Goal: Download file/media

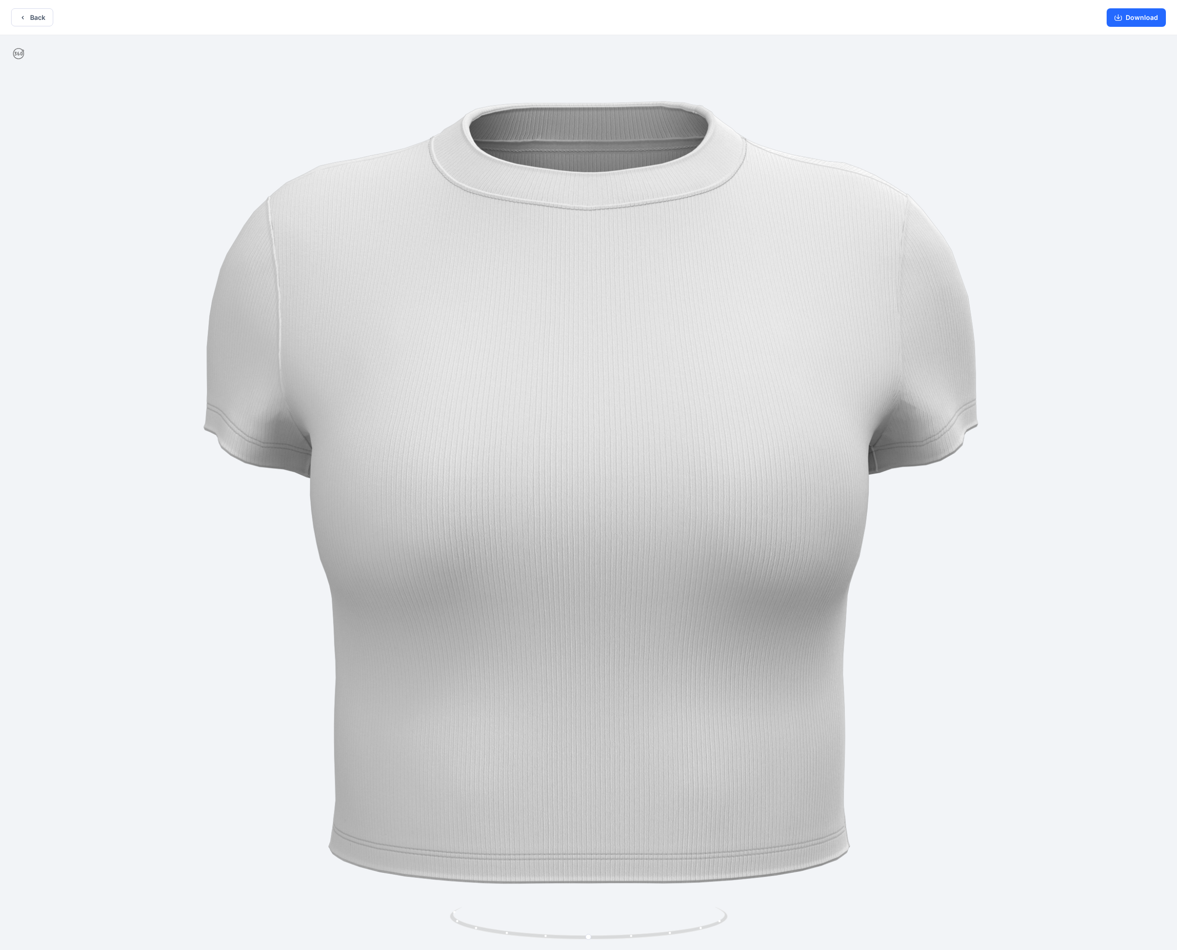
click at [31, 17] on button "Back" at bounding box center [32, 17] width 42 height 18
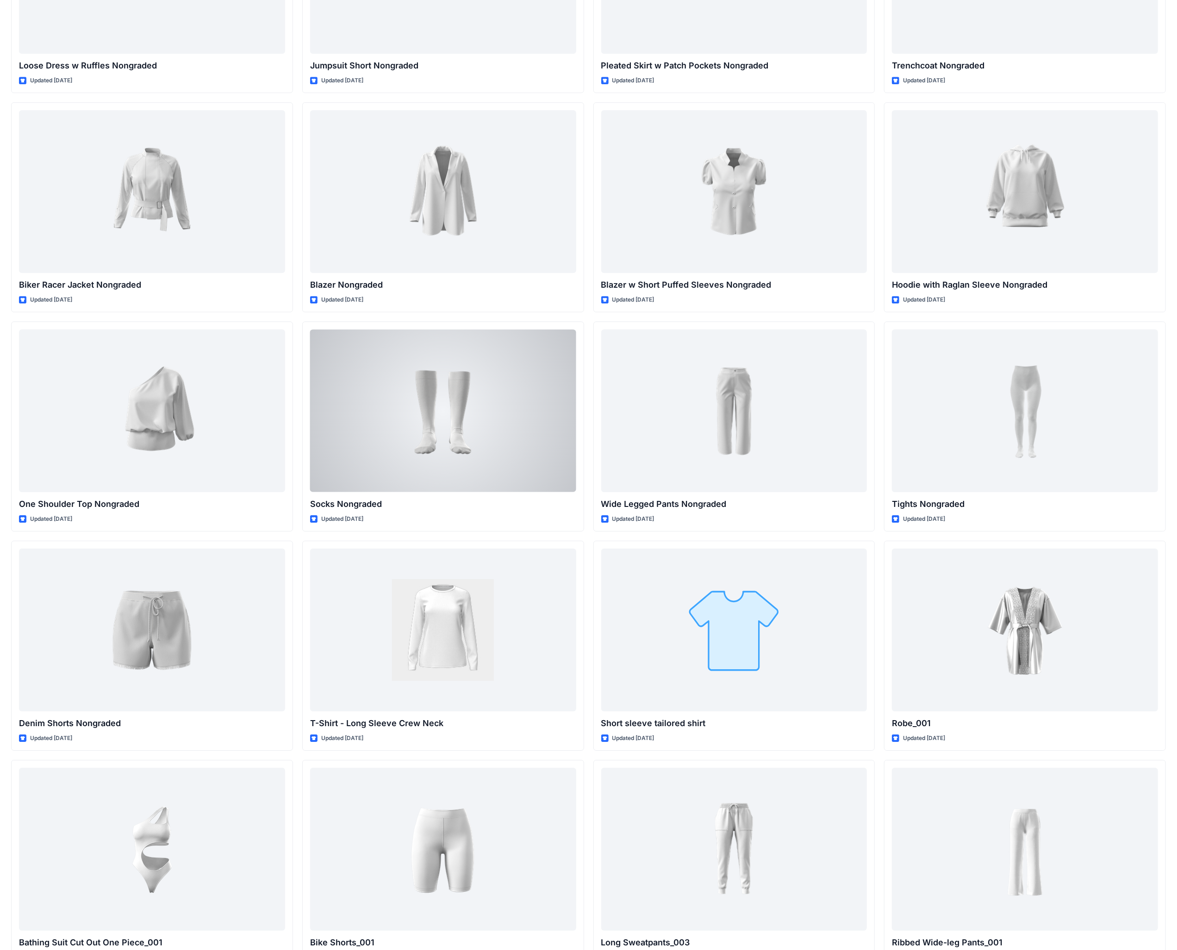
scroll to position [9754, 0]
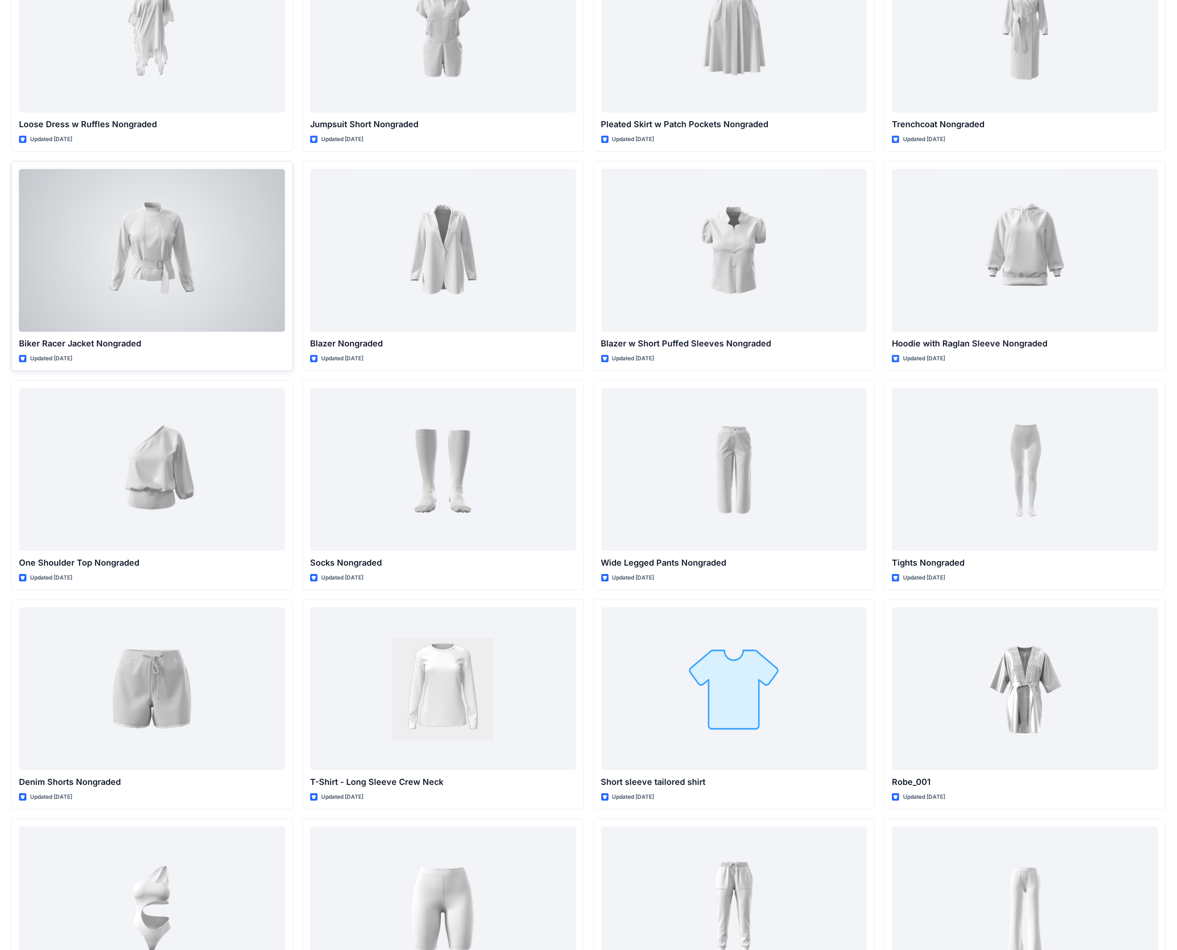
click at [214, 274] on div at bounding box center [152, 250] width 266 height 162
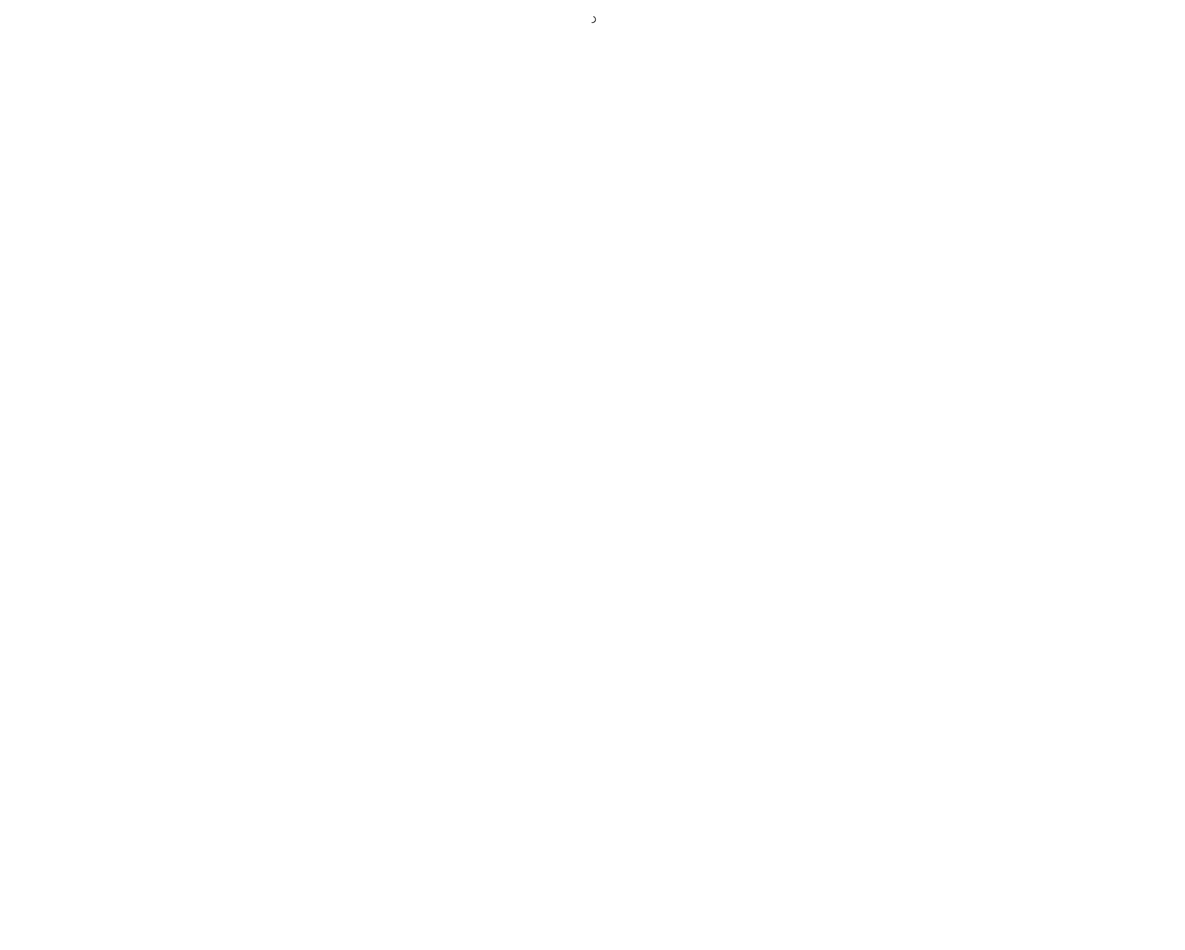
click at [214, 274] on div at bounding box center [592, 475] width 1185 height 950
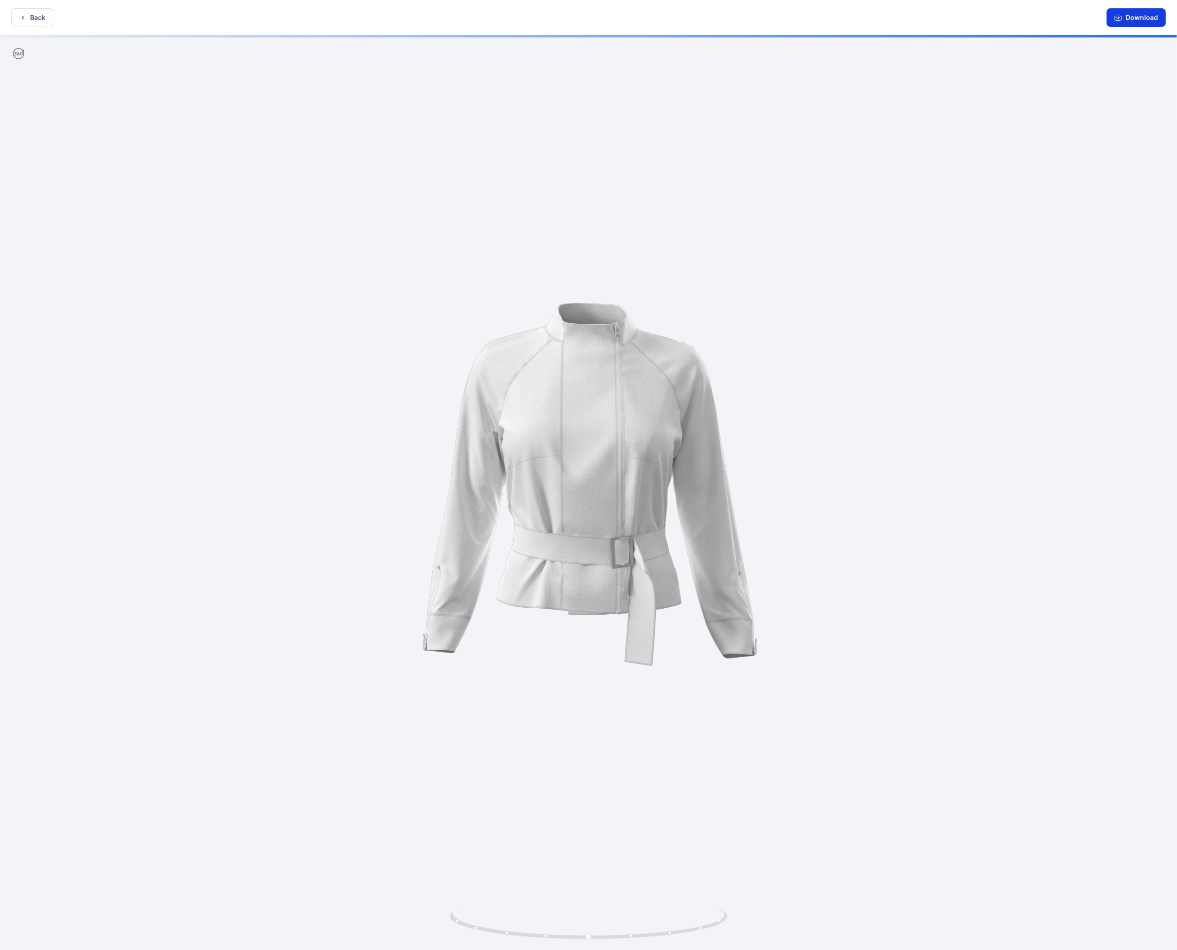
click at [1135, 16] on button "Download" at bounding box center [1135, 17] width 59 height 19
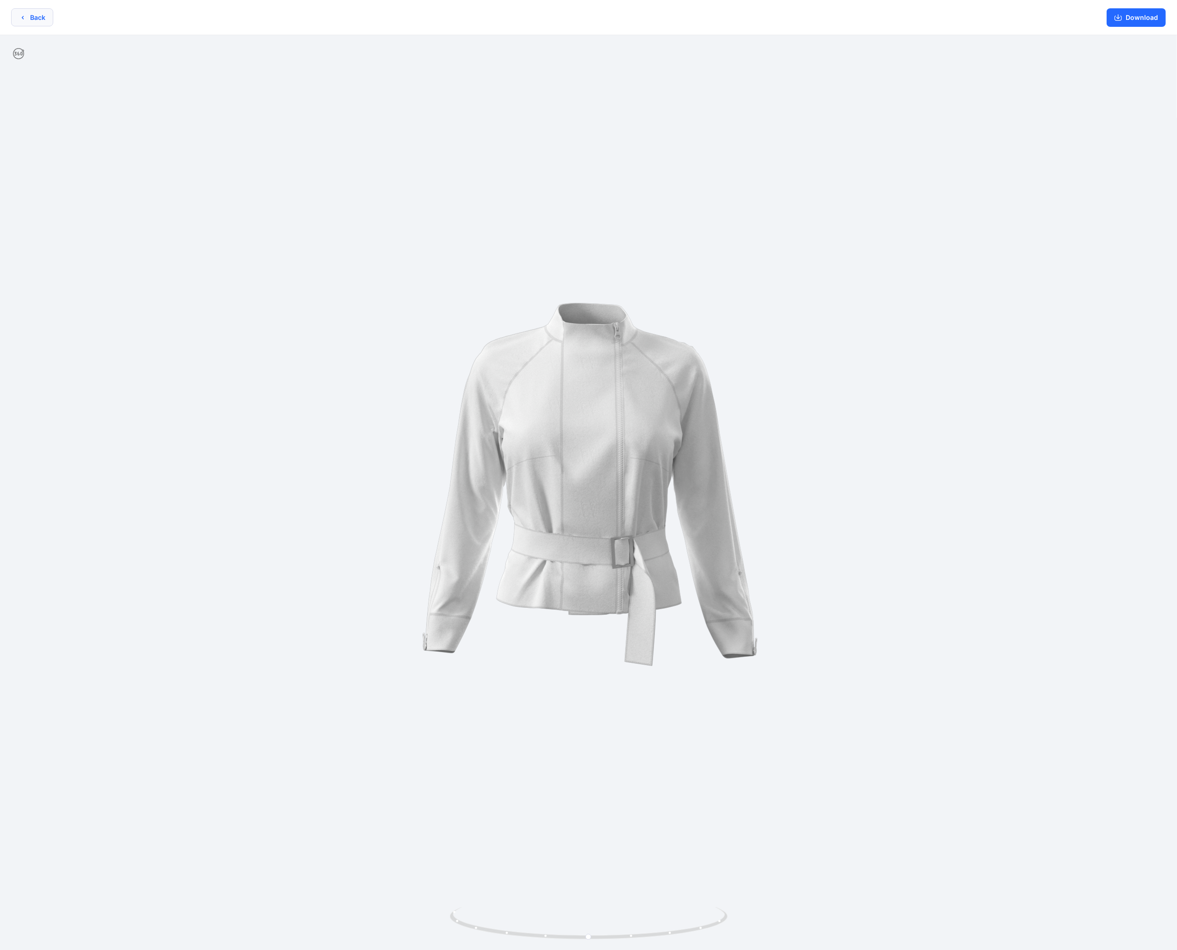
click at [24, 12] on button "Back" at bounding box center [32, 17] width 42 height 18
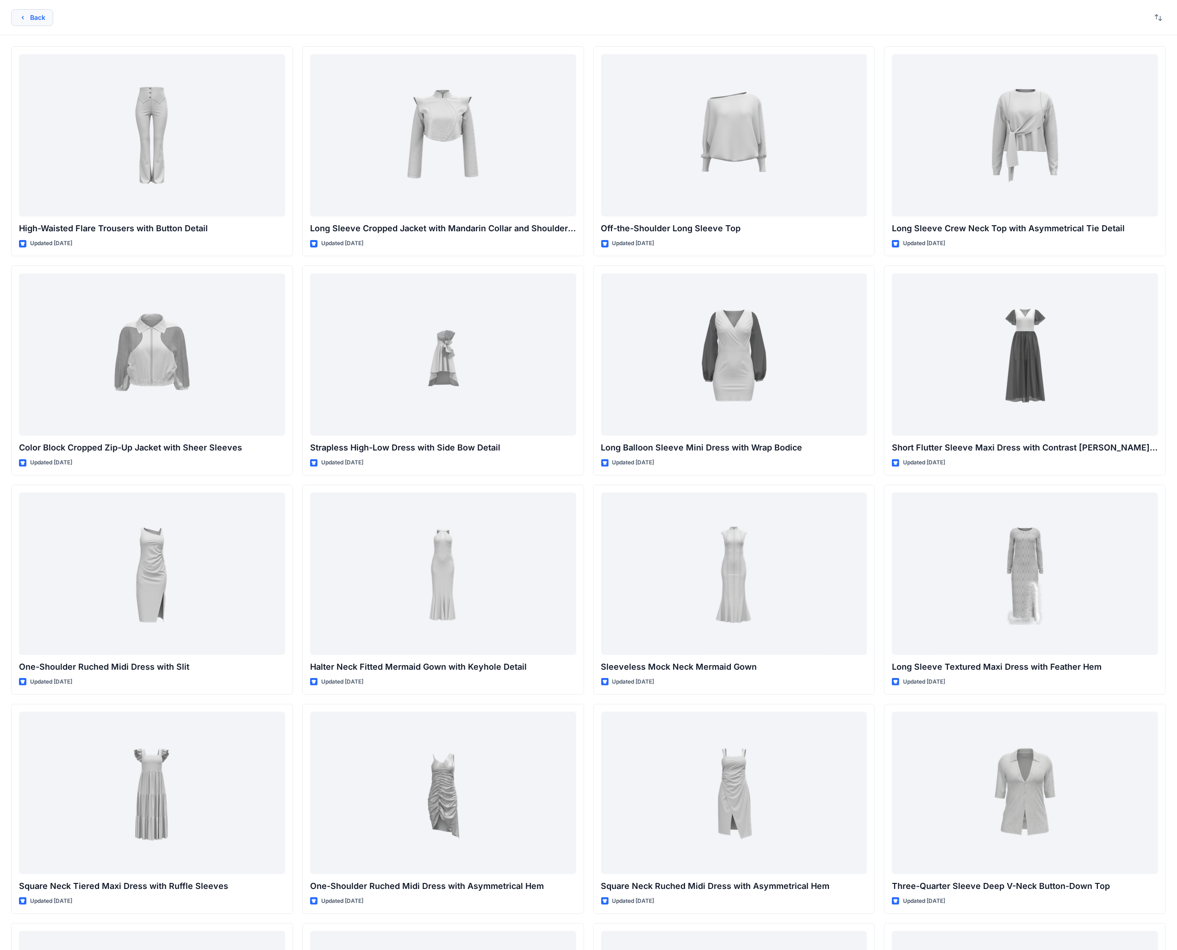
click at [38, 16] on button "Back" at bounding box center [32, 17] width 42 height 17
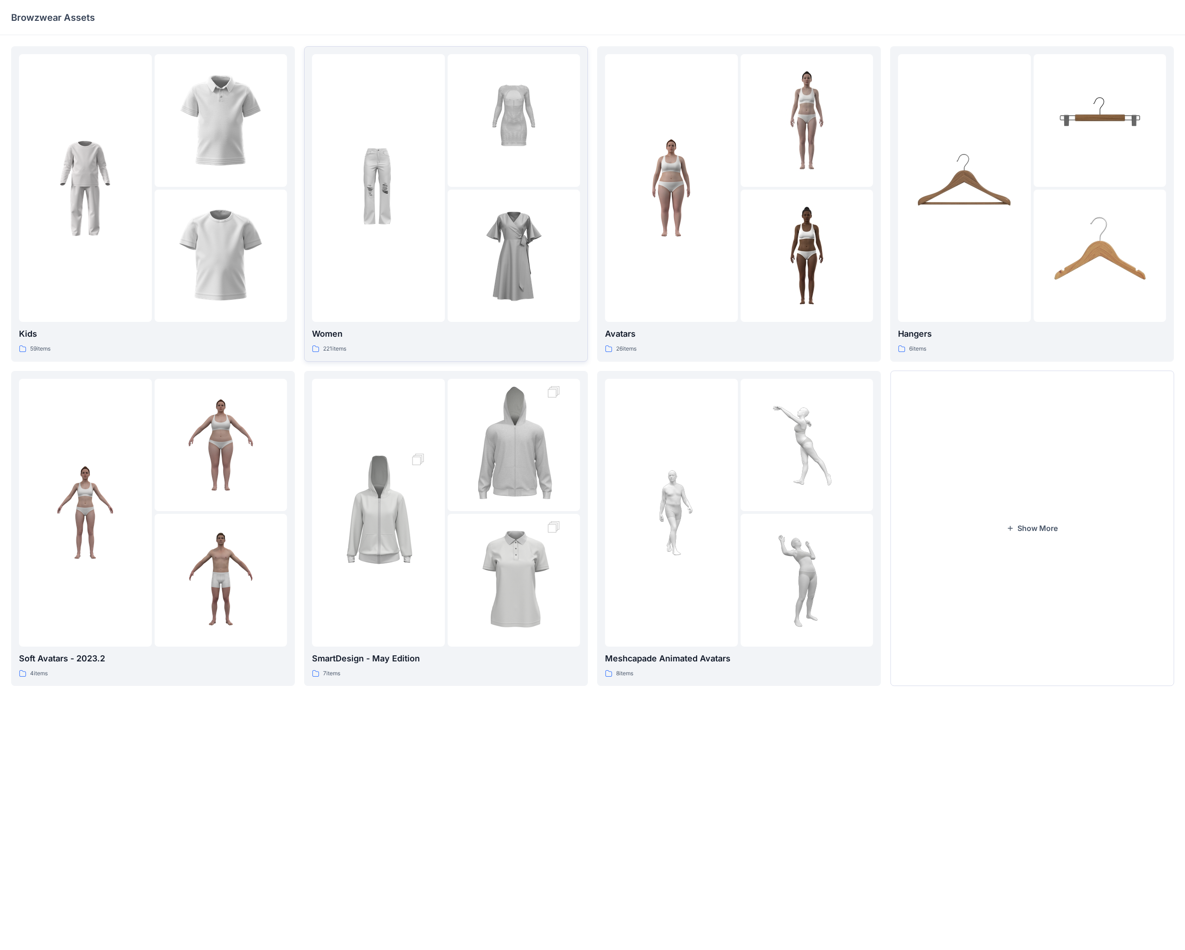
click at [387, 339] on p "Women" at bounding box center [446, 334] width 268 height 13
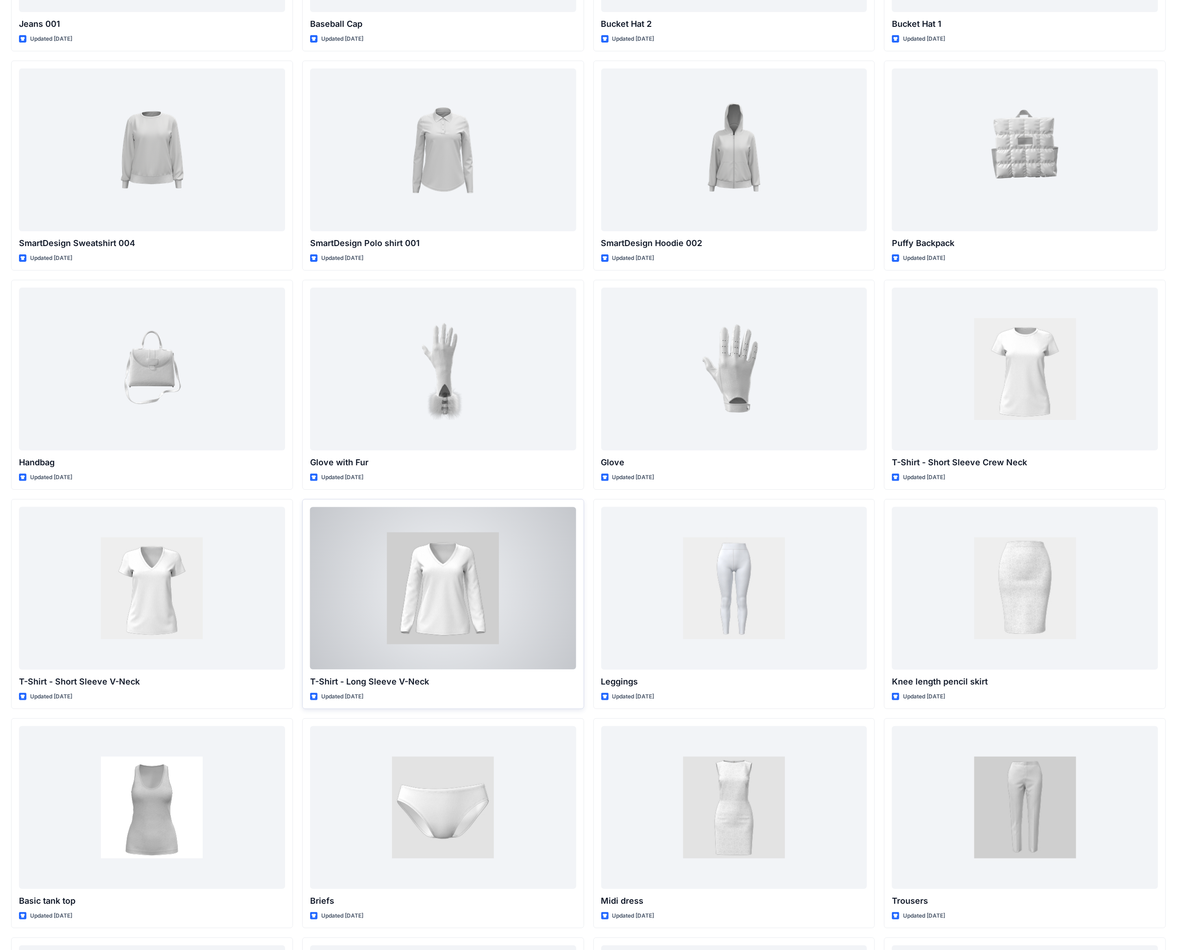
scroll to position [7358, 0]
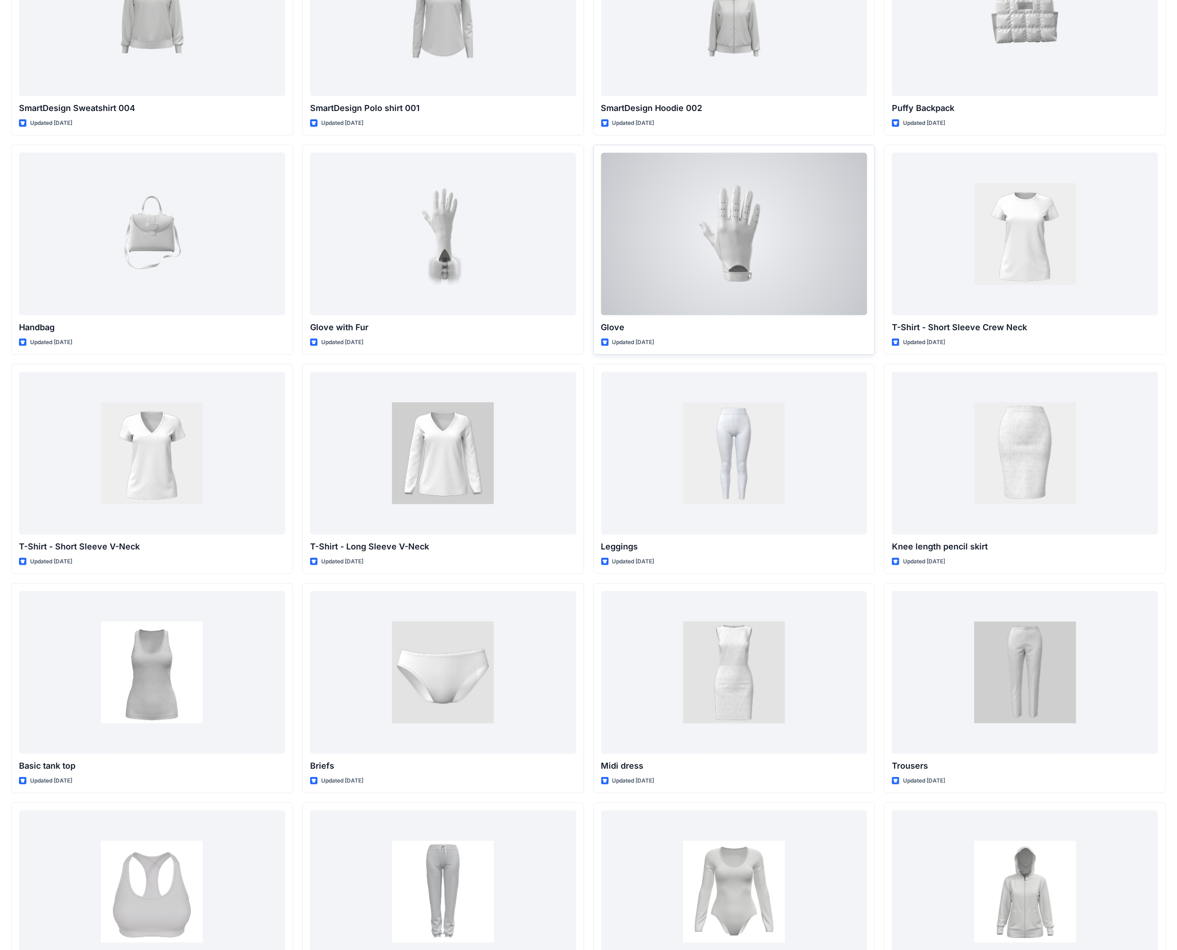
click at [708, 276] on div at bounding box center [734, 234] width 266 height 162
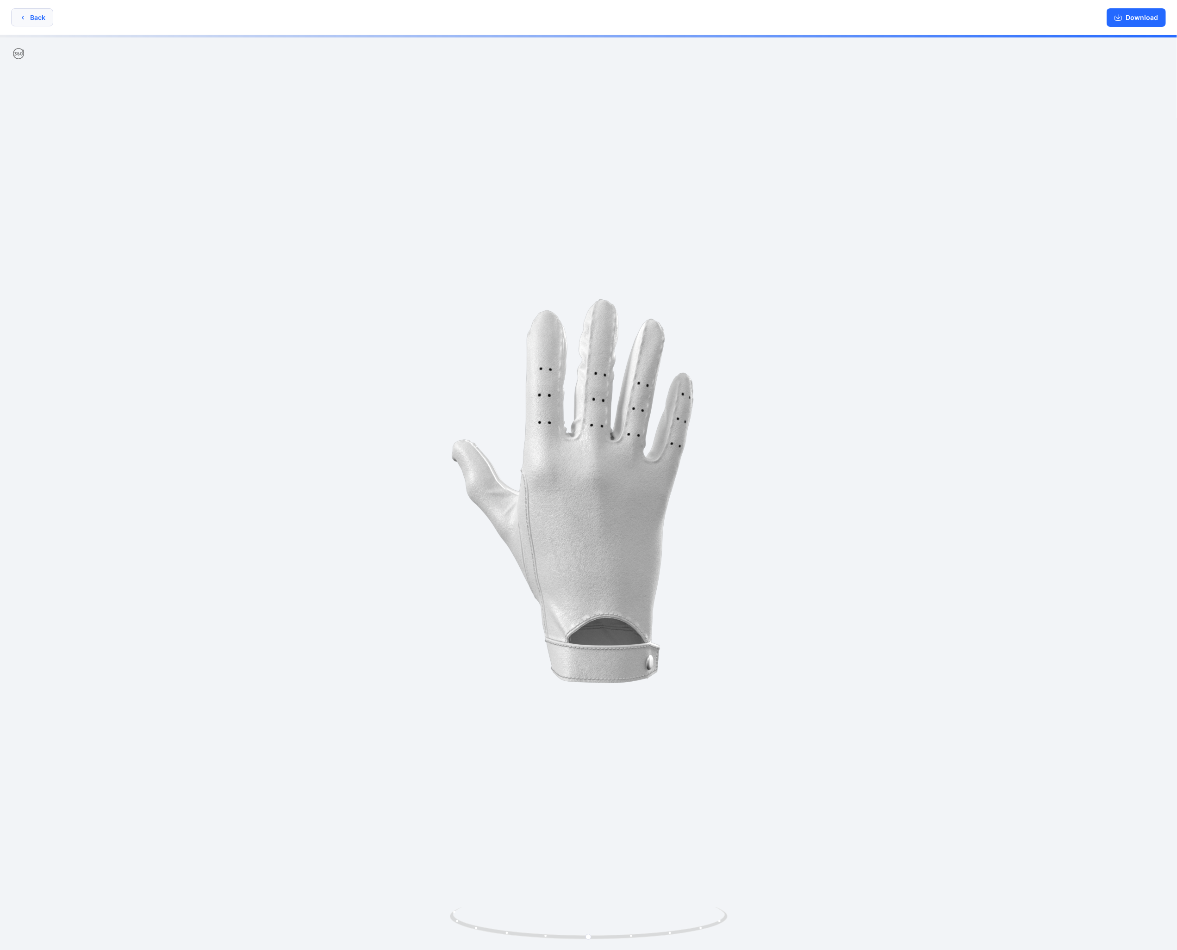
click at [30, 19] on button "Back" at bounding box center [32, 17] width 42 height 18
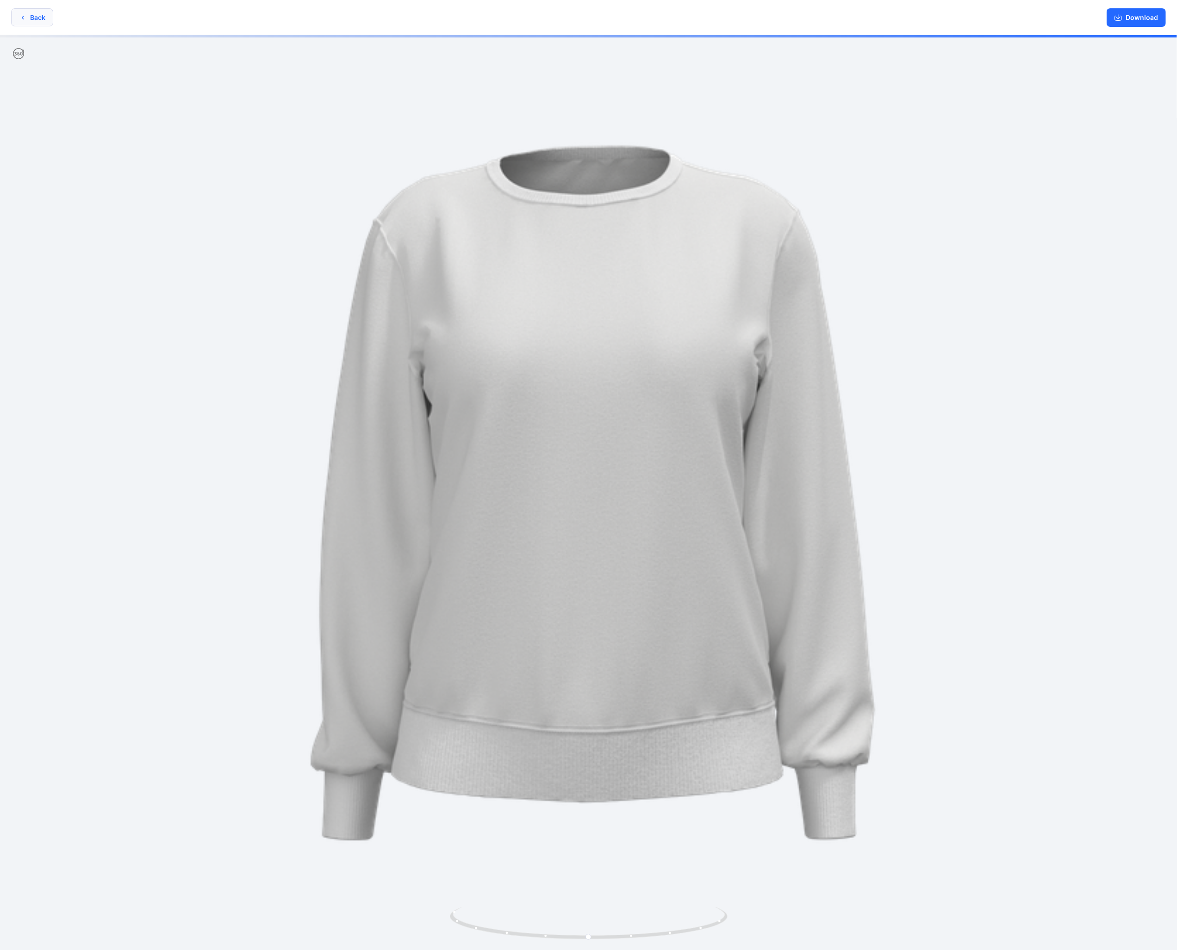
click at [28, 16] on button "Back" at bounding box center [32, 17] width 42 height 18
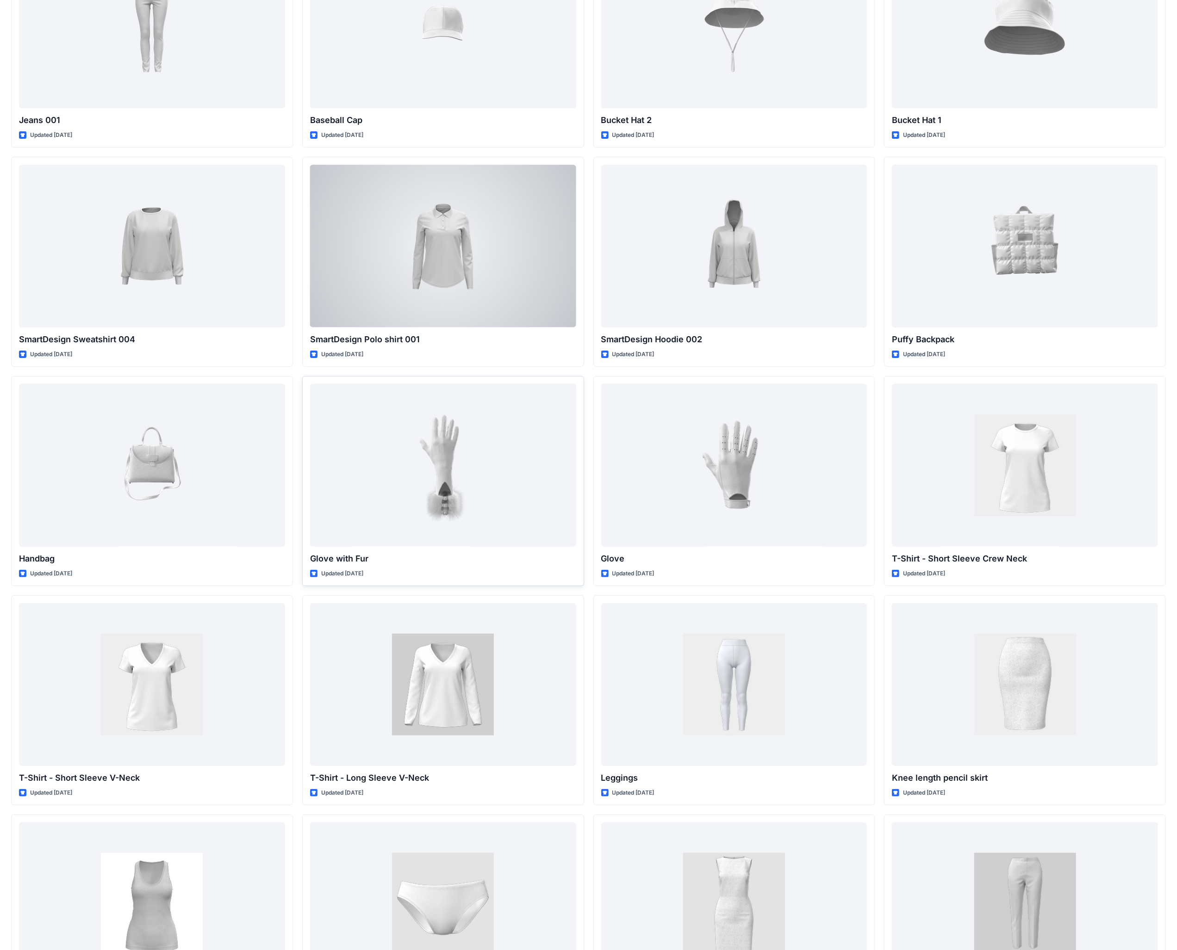
scroll to position [7265, 0]
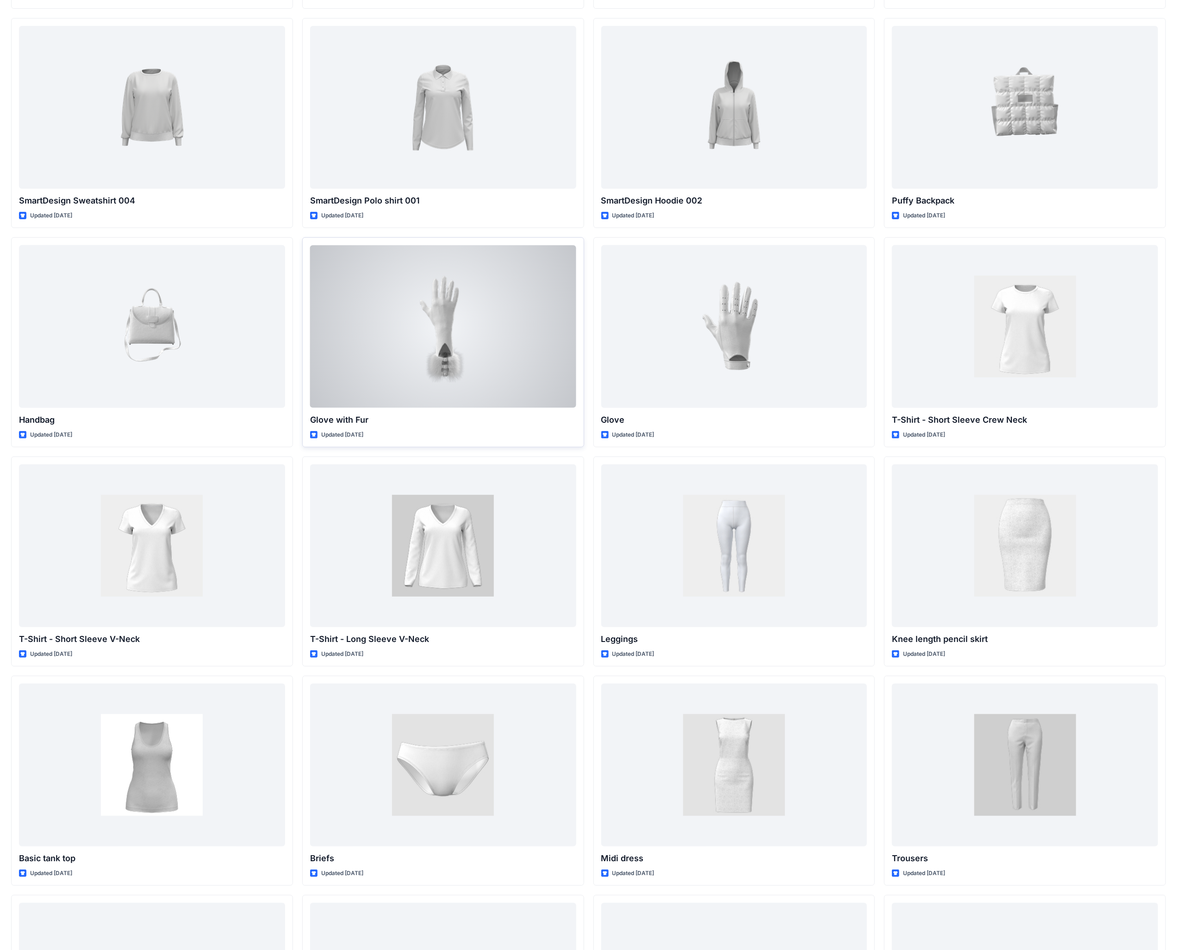
click at [427, 320] on div at bounding box center [443, 326] width 266 height 162
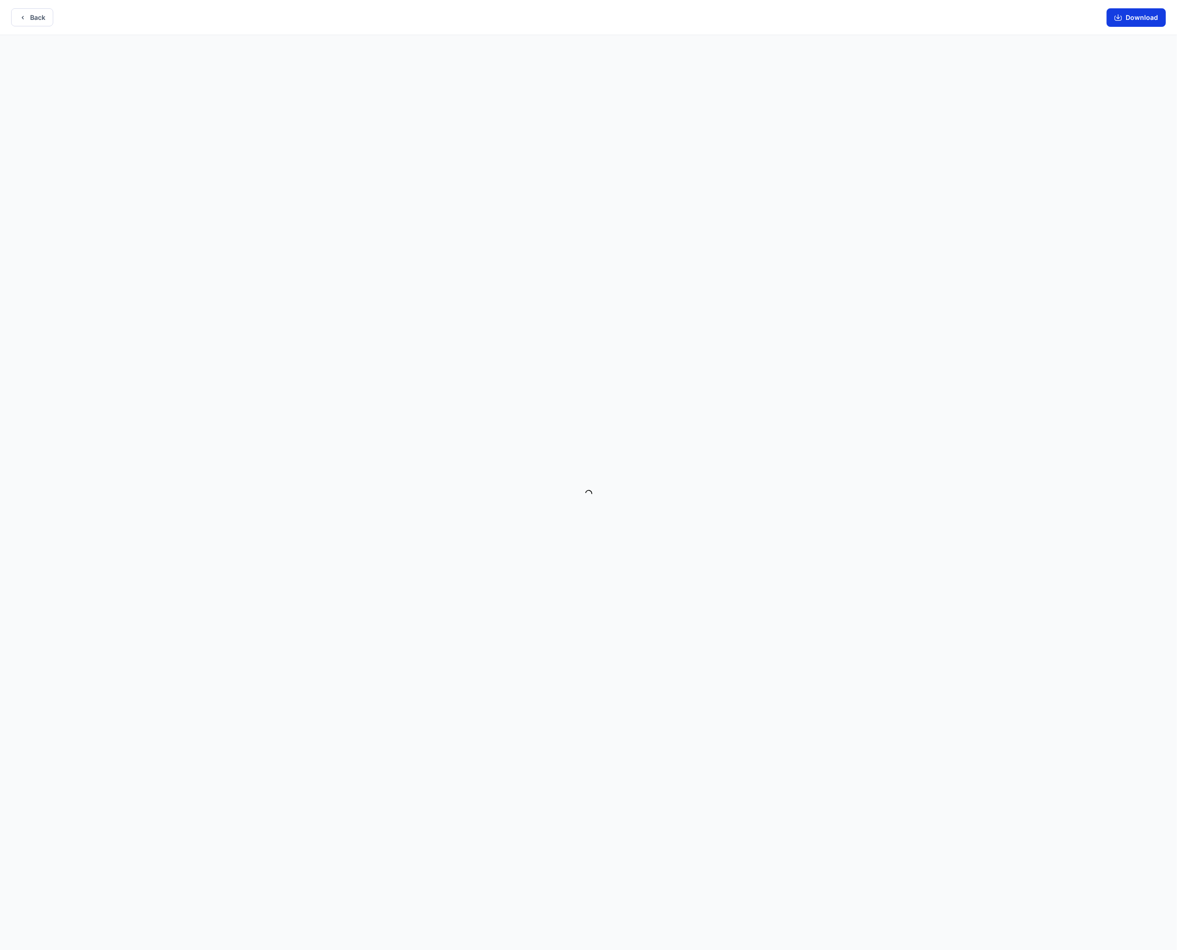
click at [1137, 18] on button "Download" at bounding box center [1135, 17] width 59 height 19
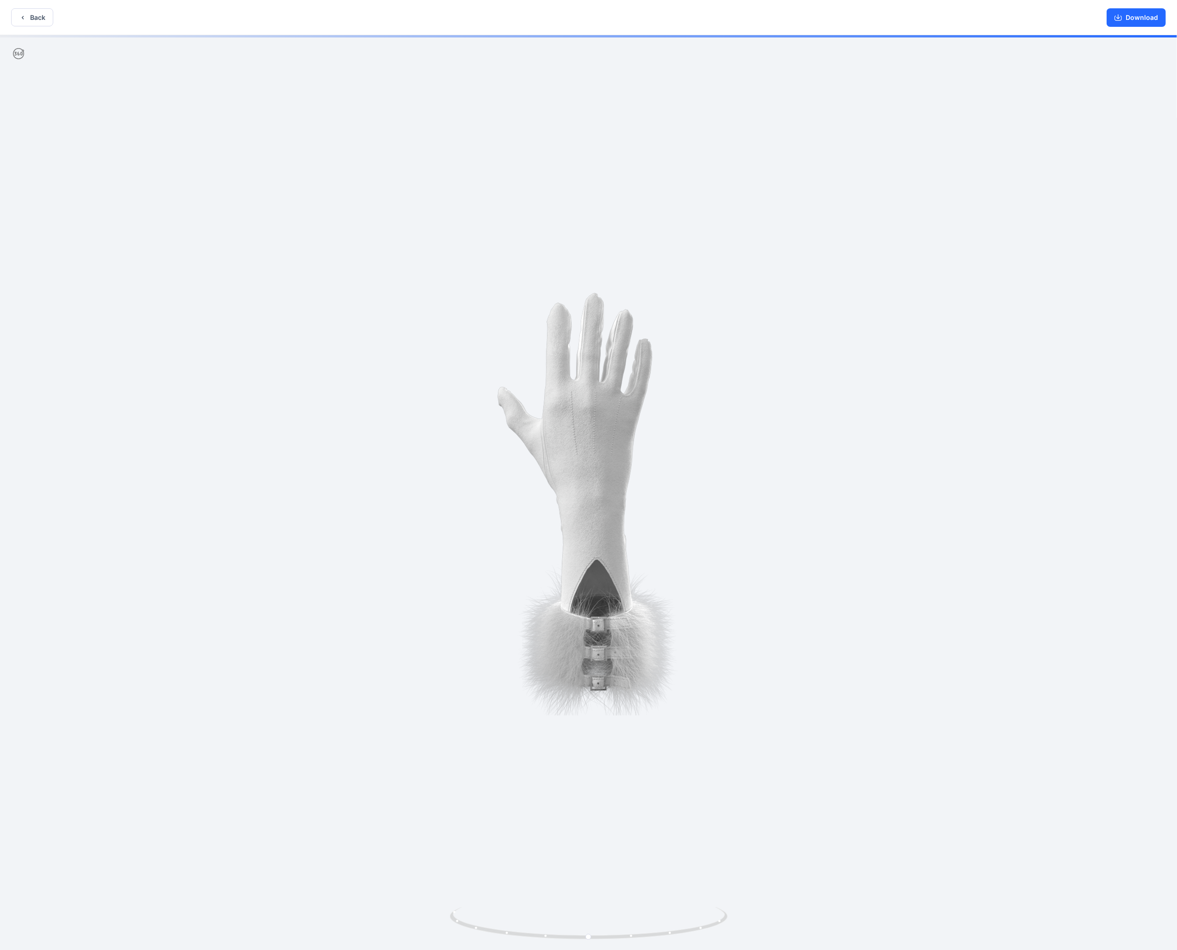
click at [772, 348] on div at bounding box center [588, 493] width 1177 height 917
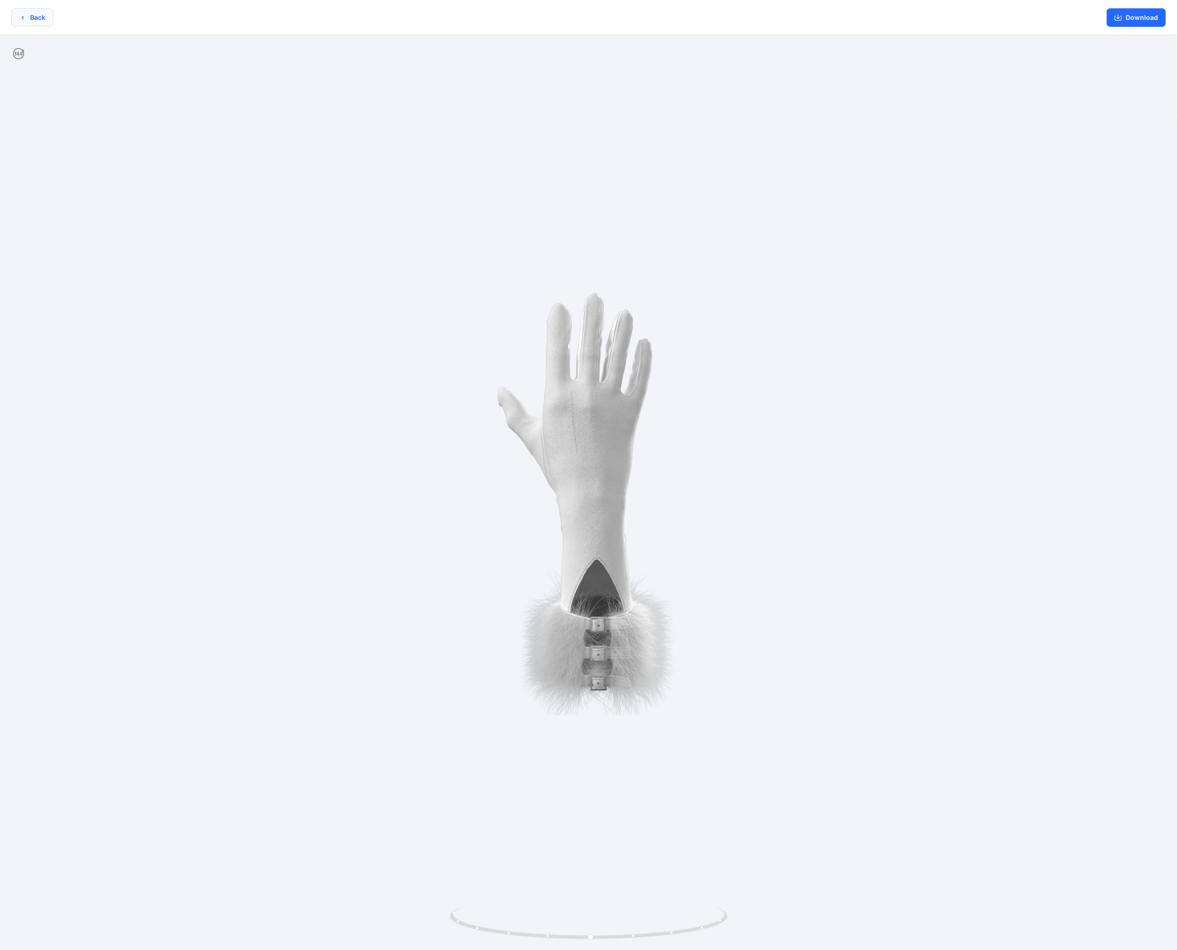
click at [31, 16] on button "Back" at bounding box center [32, 17] width 42 height 18
